Goal: Entertainment & Leisure: Browse casually

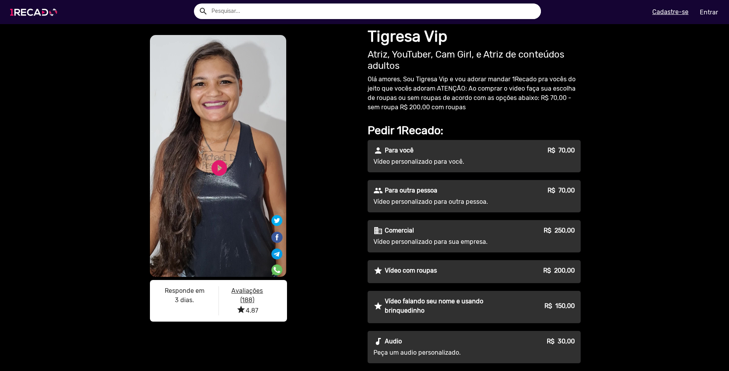
click at [21, 8] on img at bounding box center [35, 12] width 59 height 33
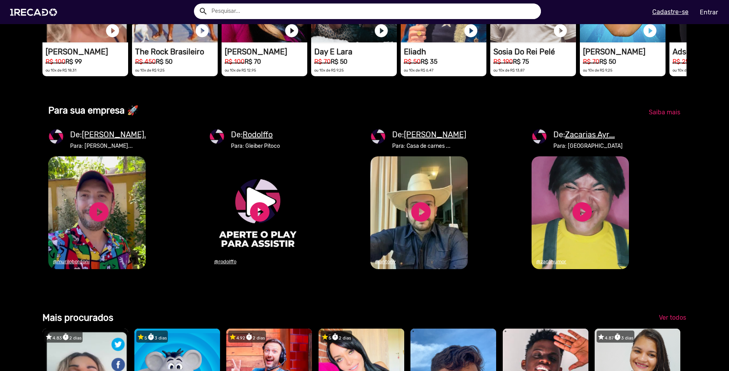
scroll to position [818, 0]
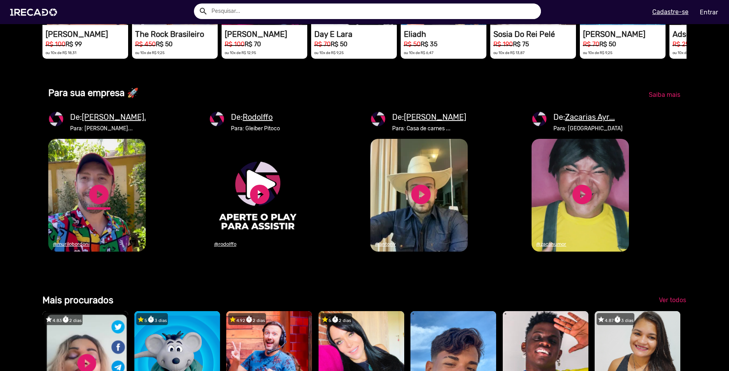
click at [95, 206] on link "play_circle_filled" at bounding box center [98, 194] width 23 height 23
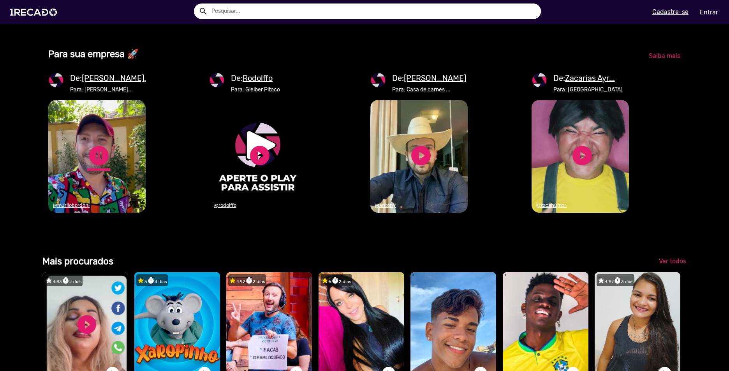
scroll to position [0, 2169]
click at [97, 167] on link "pause_circle" at bounding box center [98, 155] width 23 height 23
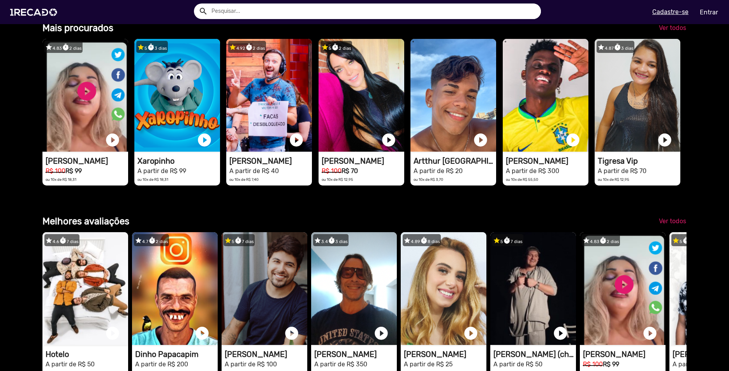
scroll to position [0, 0]
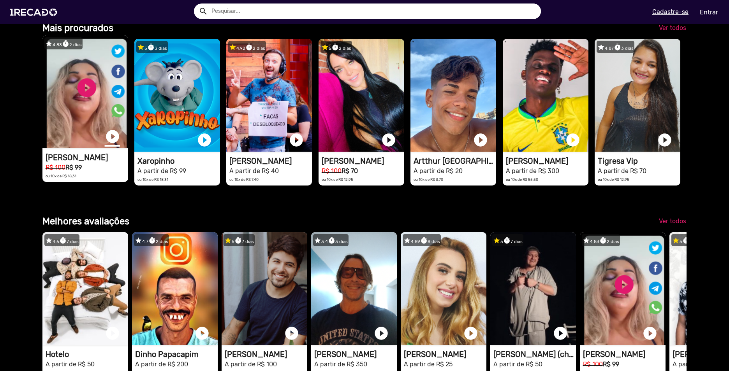
click at [111, 144] on link "play_circle_filled" at bounding box center [113, 137] width 16 height 16
click at [111, 144] on link "pause_circle" at bounding box center [113, 137] width 16 height 16
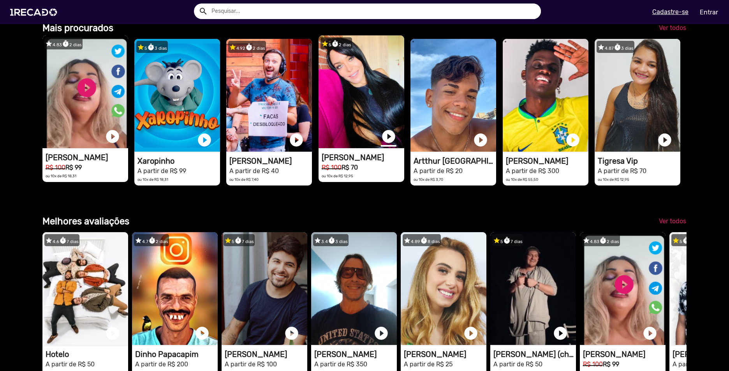
click at [387, 144] on link "play_circle_filled" at bounding box center [389, 137] width 16 height 16
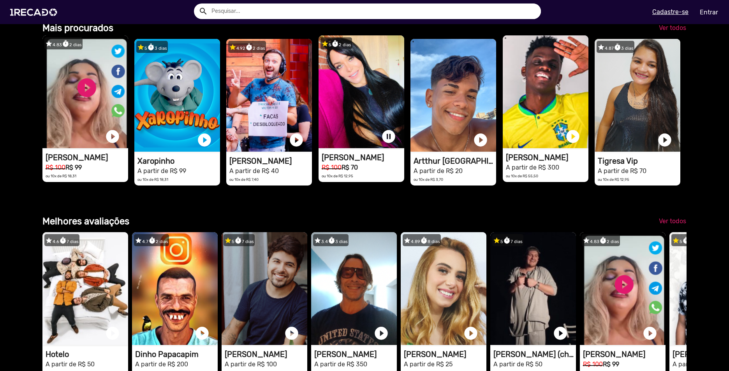
scroll to position [0, 1446]
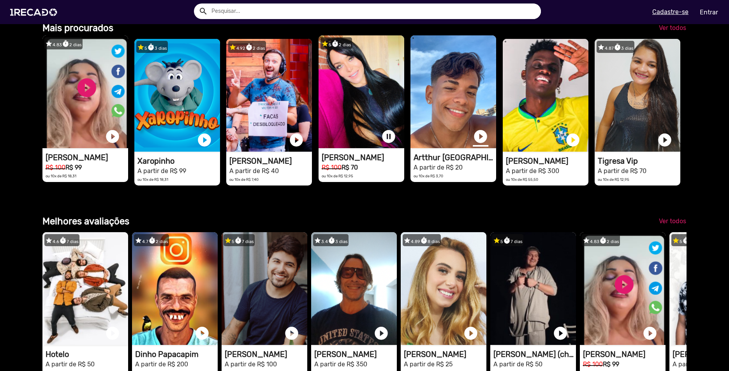
click at [477, 144] on link "play_circle_filled" at bounding box center [481, 137] width 16 height 16
click at [384, 144] on link "pause_circle" at bounding box center [389, 137] width 16 height 16
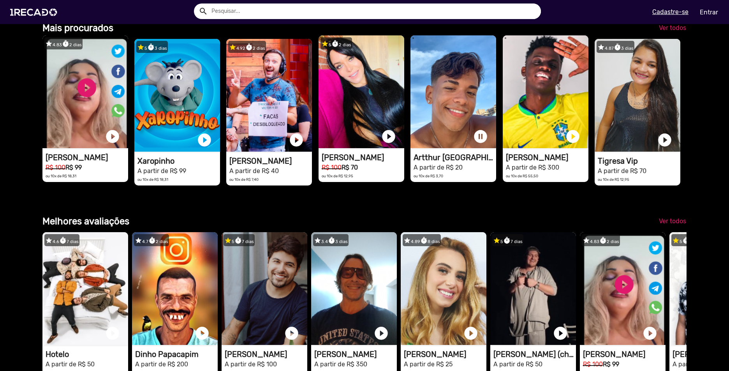
scroll to position [0, 2169]
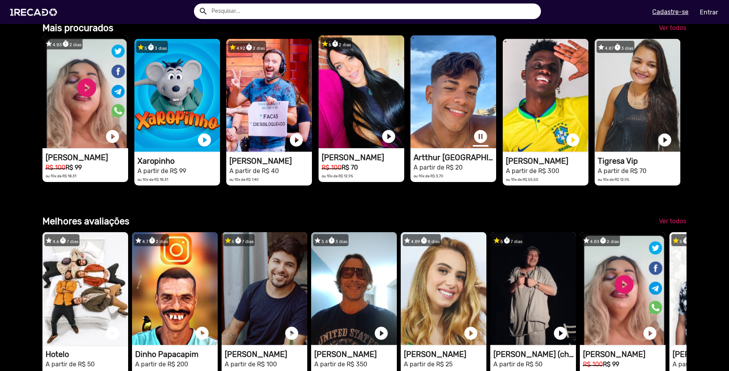
click at [475, 144] on link "pause_circle" at bounding box center [481, 137] width 16 height 16
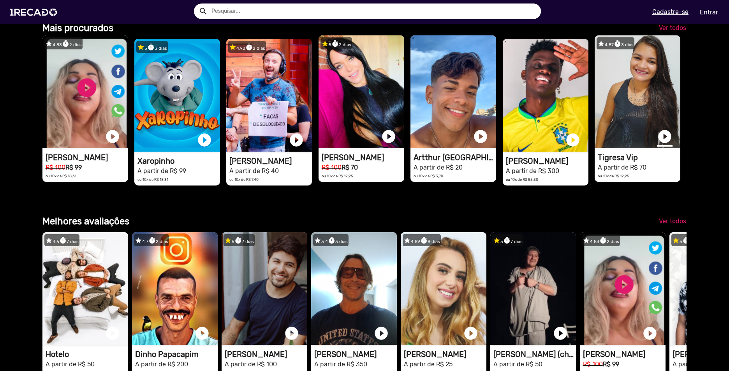
scroll to position [0, 0]
click at [659, 144] on link "play_circle_filled" at bounding box center [665, 137] width 16 height 16
click at [660, 144] on link "pause_circle" at bounding box center [665, 137] width 16 height 16
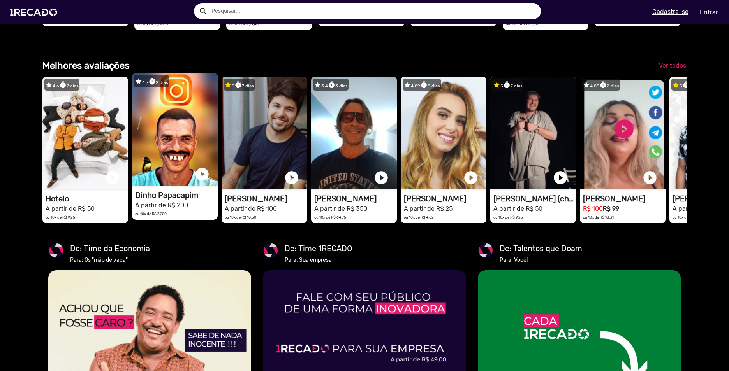
scroll to position [0, 1446]
click at [206, 182] on link "play_circle_filled" at bounding box center [202, 175] width 16 height 16
click at [206, 182] on link "pause_circle" at bounding box center [202, 175] width 16 height 16
click at [204, 182] on link "play_circle_filled" at bounding box center [202, 175] width 16 height 16
click at [204, 182] on link "pause_circle" at bounding box center [202, 175] width 16 height 16
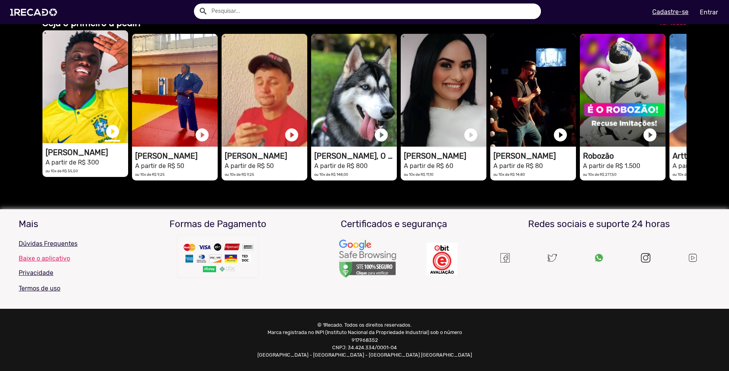
click at [112, 139] on link "play_circle_filled" at bounding box center [113, 132] width 16 height 16
click at [112, 139] on link "pause_circle" at bounding box center [113, 132] width 16 height 16
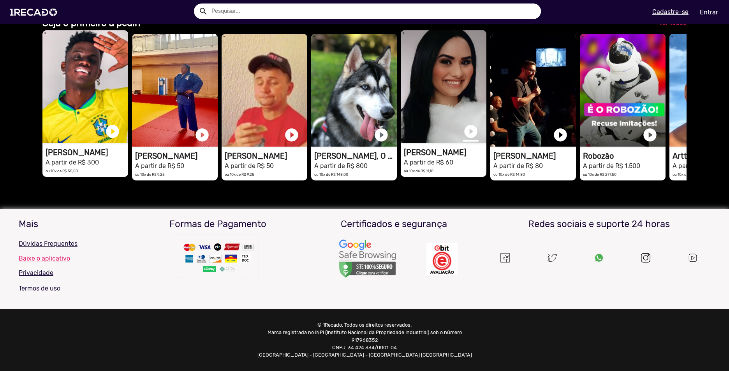
click at [472, 139] on link "play_circle_filled" at bounding box center [471, 132] width 16 height 16
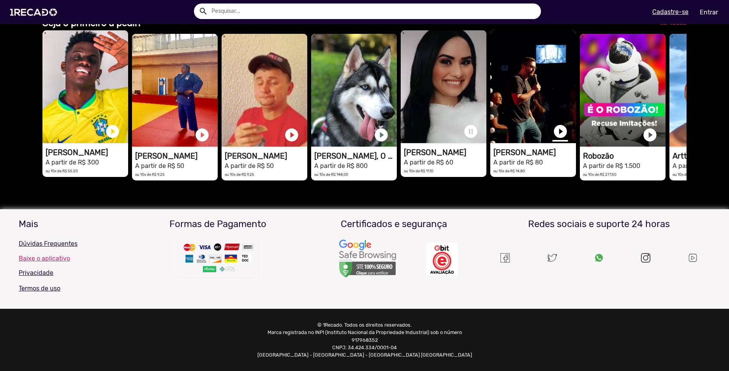
scroll to position [0, 2169]
click at [561, 139] on link "play_circle_filled" at bounding box center [560, 132] width 16 height 16
click at [470, 139] on link "pause_circle" at bounding box center [471, 132] width 16 height 16
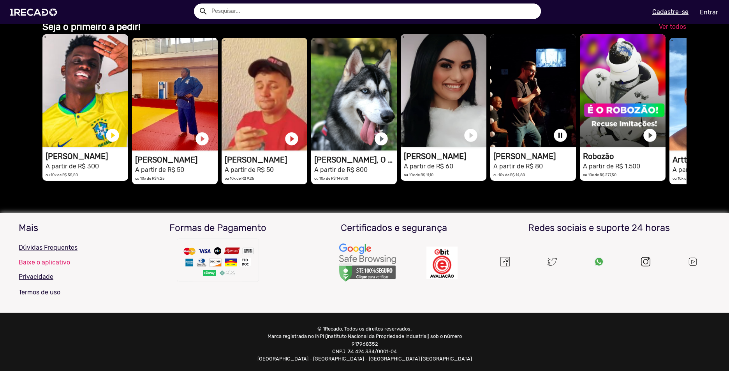
scroll to position [1869, 0]
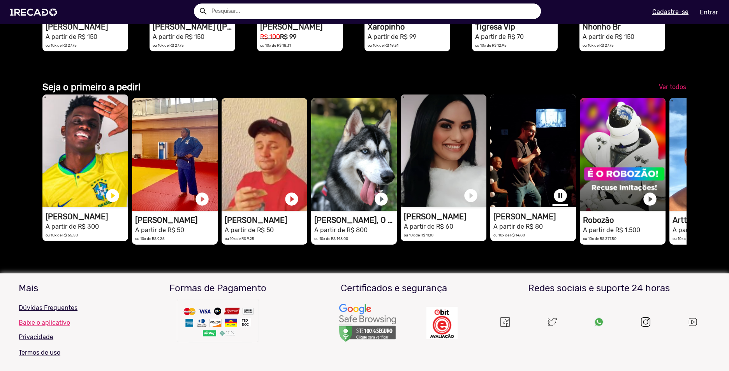
click at [559, 204] on link "pause_circle" at bounding box center [560, 196] width 16 height 16
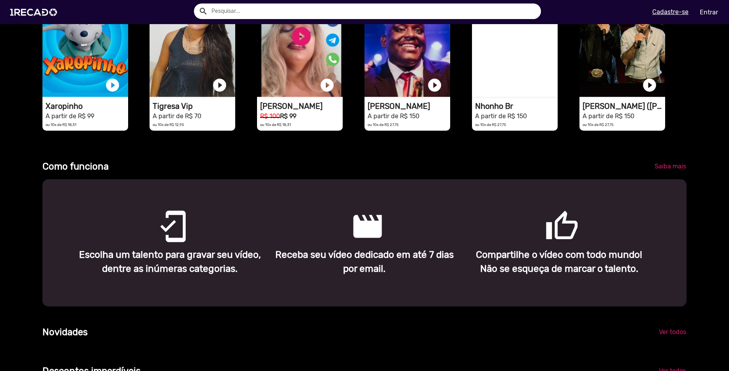
scroll to position [0, 1370]
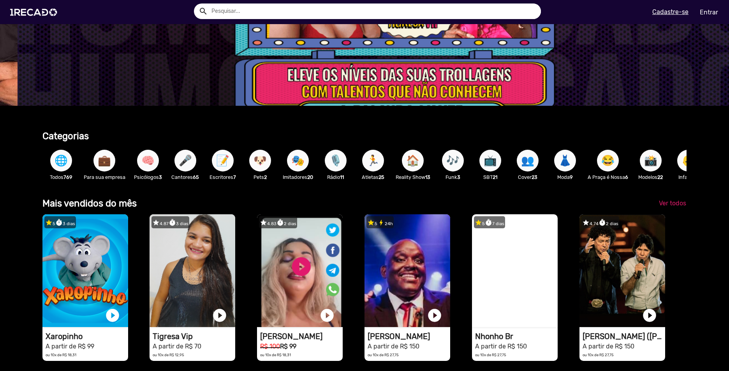
click at [107, 166] on span "💼" at bounding box center [104, 161] width 13 height 22
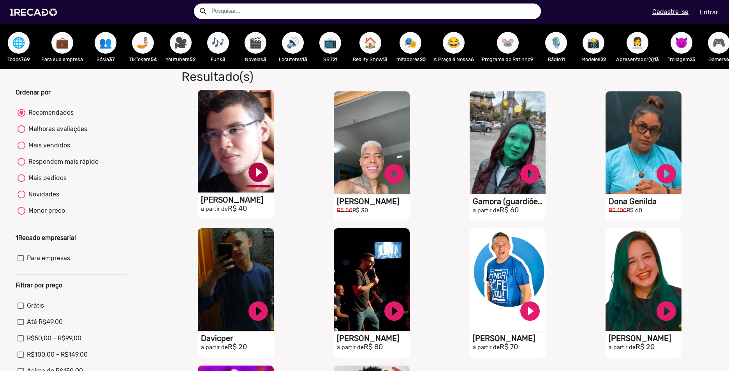
click at [254, 177] on link "play_circle_filled" at bounding box center [257, 172] width 23 height 23
click at [390, 180] on link "play_circle_filled" at bounding box center [393, 172] width 23 height 23
click at [256, 182] on link "pause_circle" at bounding box center [257, 172] width 23 height 23
click at [390, 180] on link "pause_circle" at bounding box center [393, 172] width 23 height 23
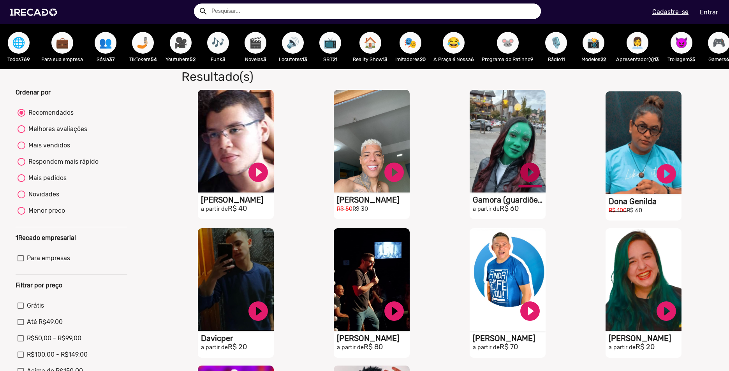
click at [526, 179] on link "play_circle_filled" at bounding box center [529, 172] width 23 height 23
click at [526, 178] on link "pause_circle" at bounding box center [529, 172] width 23 height 23
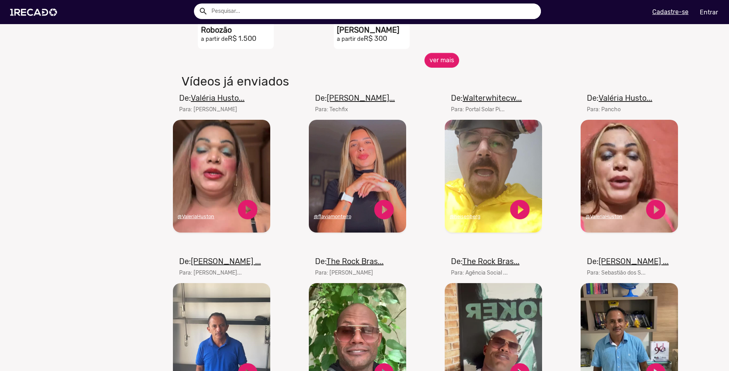
scroll to position [428, 0]
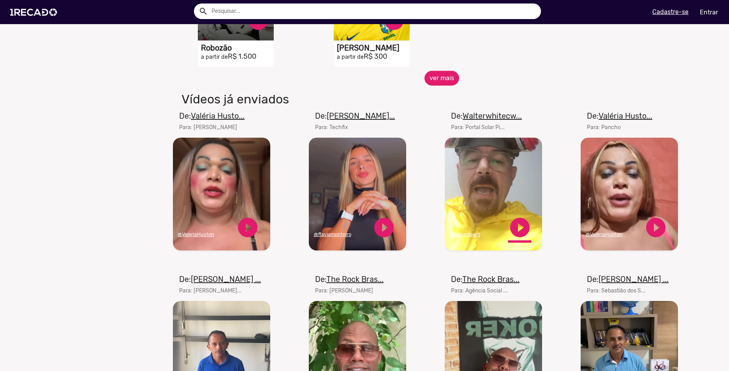
click at [517, 232] on link "play_circle_filled" at bounding box center [519, 227] width 23 height 23
click at [517, 232] on link "pause_circle" at bounding box center [519, 227] width 23 height 23
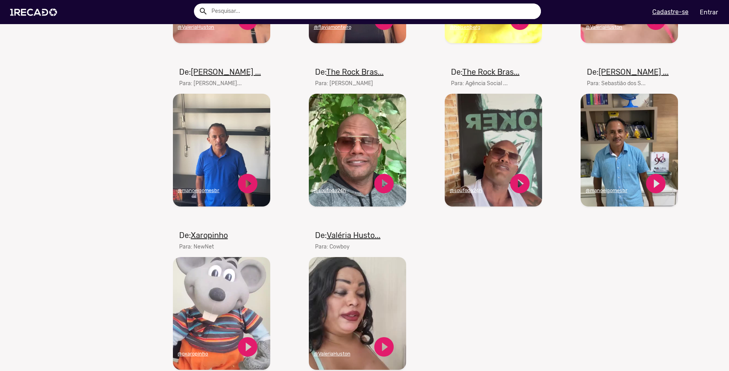
scroll to position [662, 0]
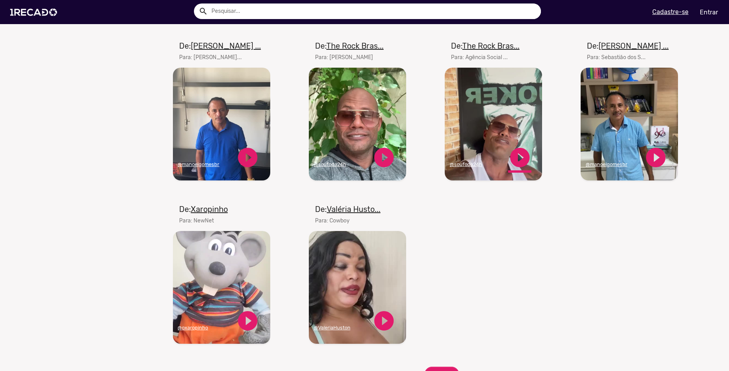
click at [517, 157] on link "play_circle_filled" at bounding box center [519, 157] width 23 height 23
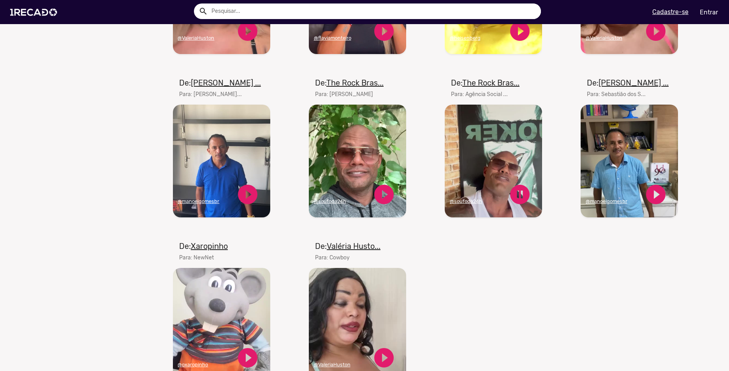
scroll to position [623, 0]
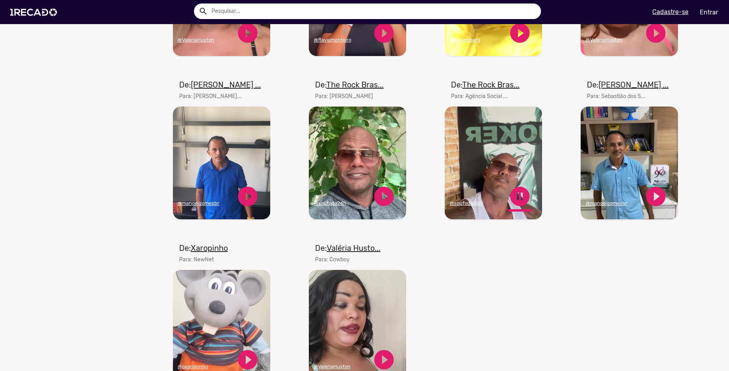
click at [512, 199] on link "pause_circle" at bounding box center [519, 196] width 23 height 23
click at [248, 203] on link "play_circle_filled" at bounding box center [247, 196] width 23 height 23
click at [245, 205] on link "pause_circle" at bounding box center [247, 196] width 23 height 23
click at [248, 205] on link "play_circle_filled" at bounding box center [247, 196] width 23 height 23
click at [246, 203] on link "pause_circle" at bounding box center [247, 196] width 23 height 23
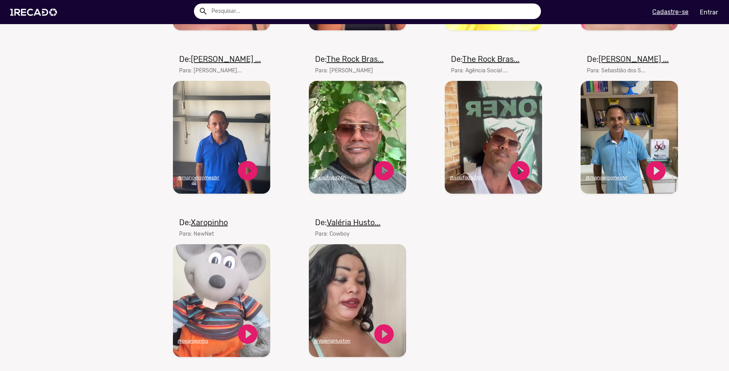
scroll to position [740, 0]
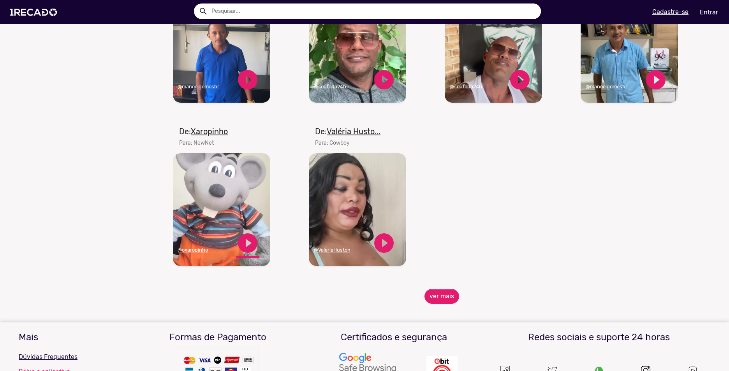
click at [242, 247] on link "play_circle_filled" at bounding box center [247, 243] width 23 height 23
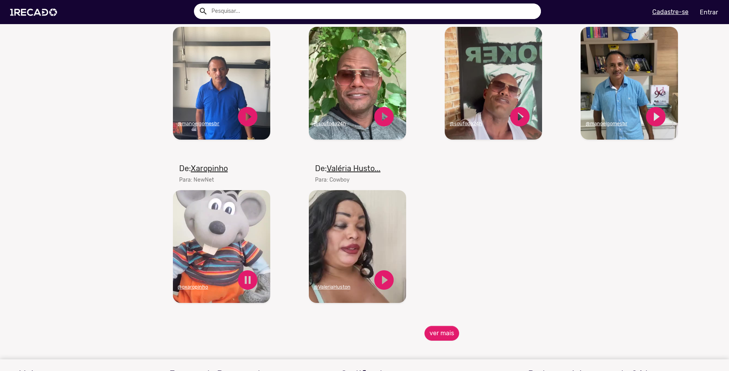
scroll to position [701, 0]
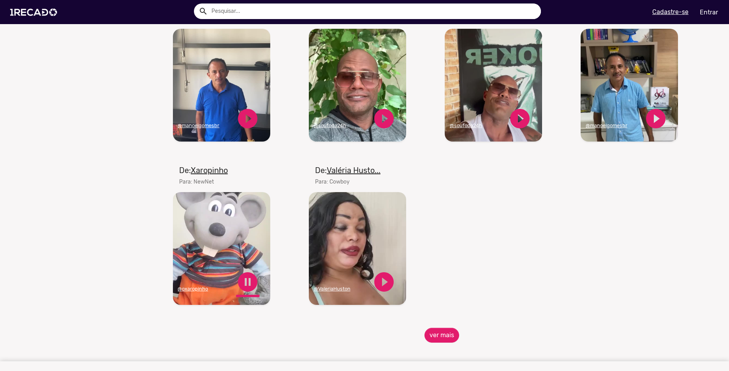
click at [246, 288] on link "pause_circle" at bounding box center [247, 282] width 23 height 23
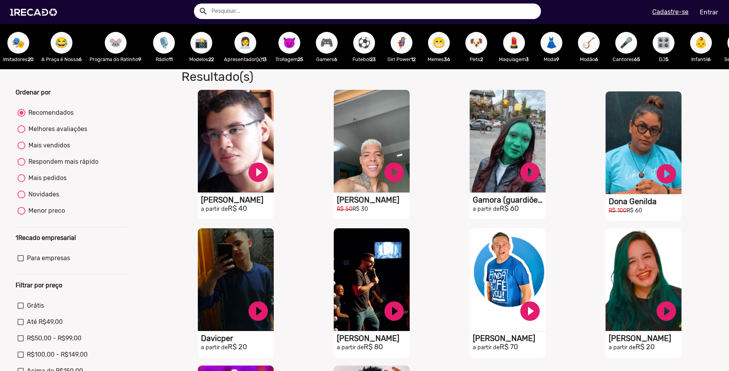
scroll to position [0, 393]
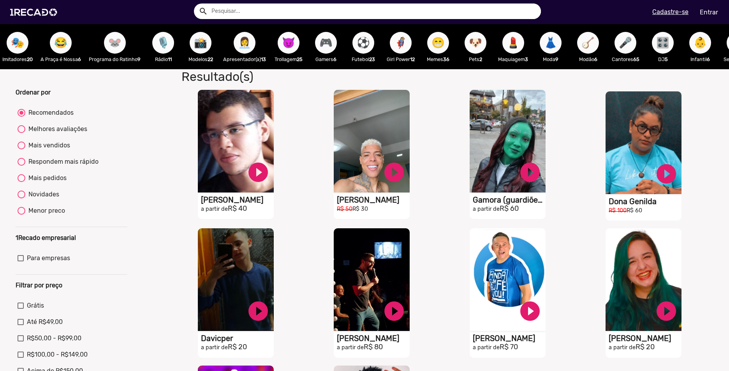
click at [295, 48] on span "😈" at bounding box center [288, 43] width 13 height 22
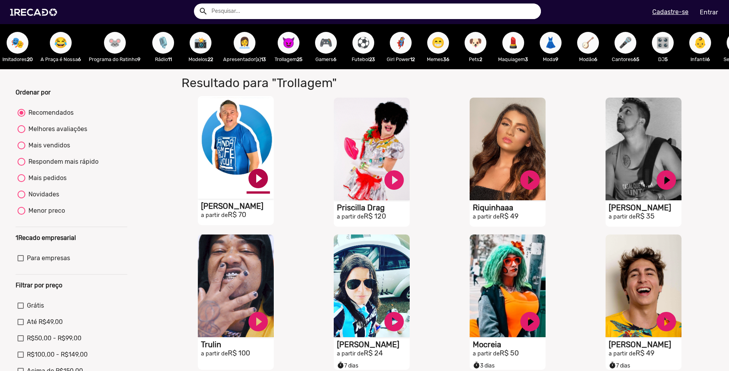
click at [256, 188] on link "play_circle_filled" at bounding box center [257, 178] width 23 height 23
click at [256, 187] on link "pause_circle" at bounding box center [257, 178] width 23 height 23
drag, startPoint x: 324, startPoint y: 69, endPoint x: 329, endPoint y: 70, distance: 5.6
click at [329, 69] on div "🌐 Todos 769 💼 Para sua empresa 👥 Sósia 37 🤳🏼 TikTokers 54 🎥 Youtubers 52 🎶 Funk…" at bounding box center [364, 46] width 729 height 45
click at [327, 67] on div "🎮 Gamers 6" at bounding box center [325, 46] width 37 height 45
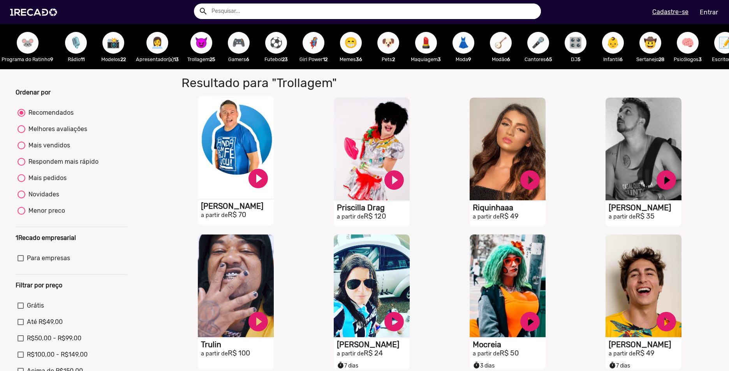
scroll to position [0, 506]
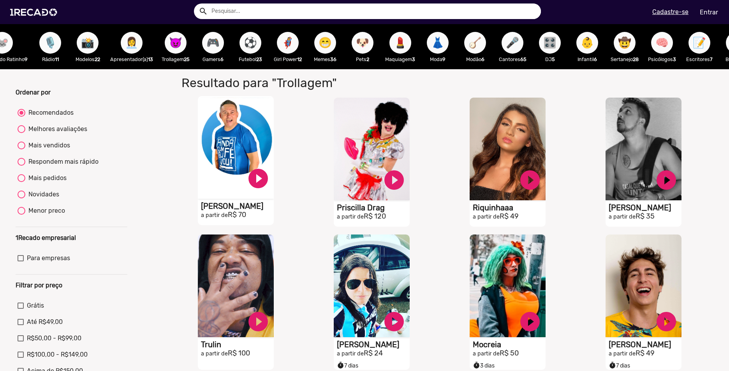
click at [294, 44] on span "🦸‍♀️" at bounding box center [287, 43] width 13 height 22
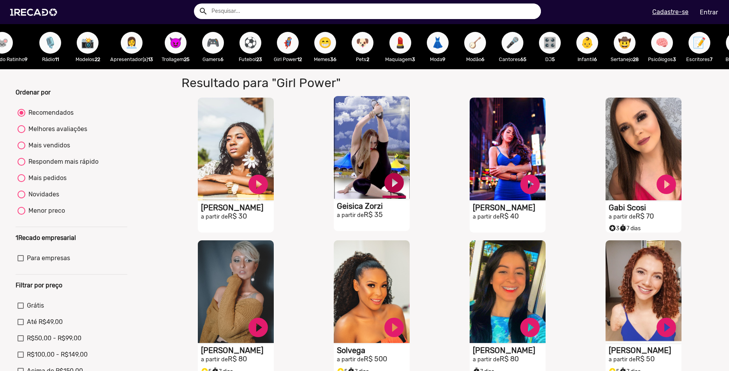
click at [389, 188] on link "play_circle_filled" at bounding box center [393, 182] width 23 height 23
click at [389, 191] on link "pause_circle" at bounding box center [393, 182] width 23 height 23
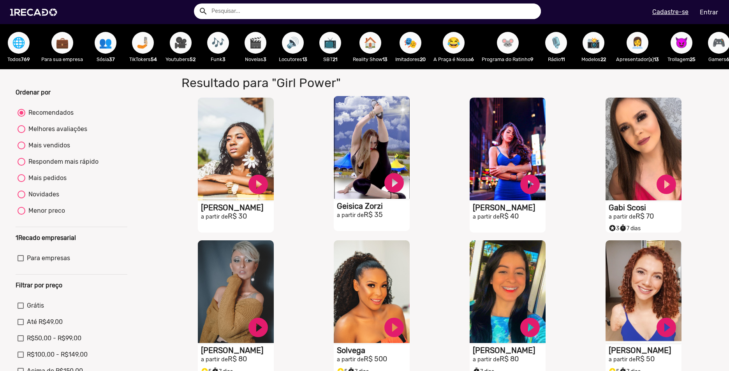
click at [63, 44] on span "💼" at bounding box center [62, 43] width 13 height 22
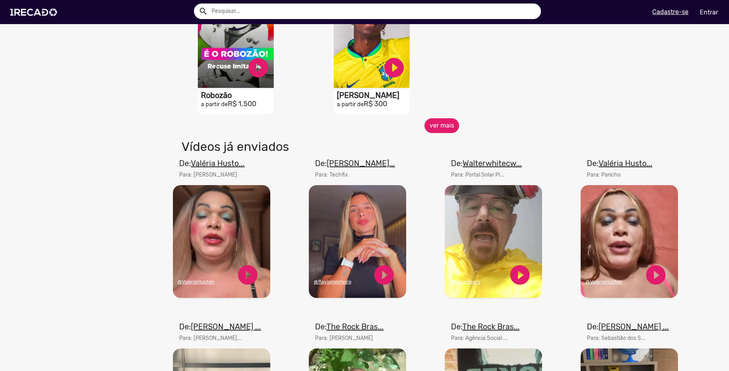
scroll to position [389, 0]
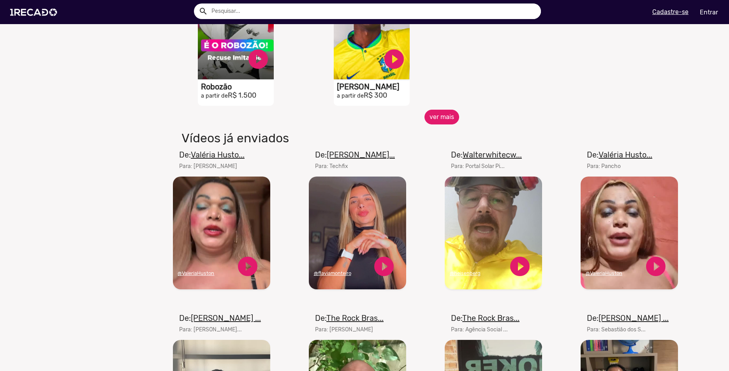
click at [440, 120] on button "ver mais" at bounding box center [441, 117] width 35 height 15
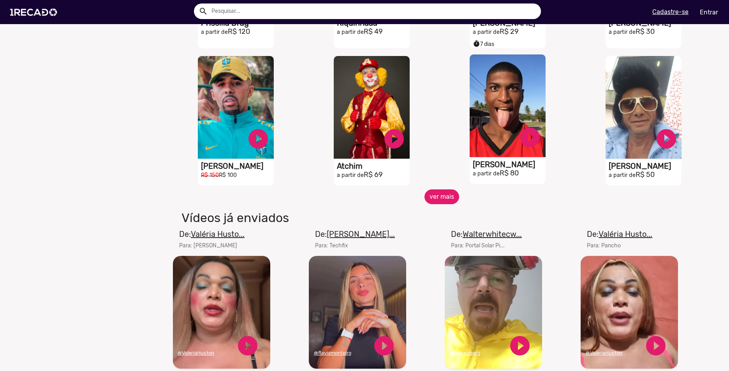
scroll to position [584, 0]
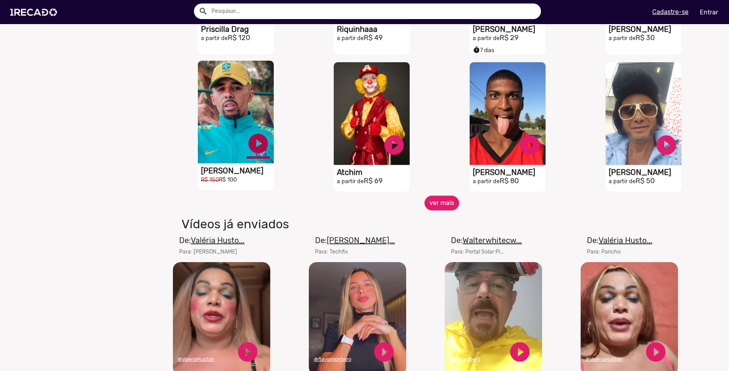
click at [250, 149] on link "play_circle_filled" at bounding box center [257, 143] width 23 height 23
click at [255, 151] on link "pause_circle" at bounding box center [257, 143] width 23 height 23
